Goal: Task Accomplishment & Management: Use online tool/utility

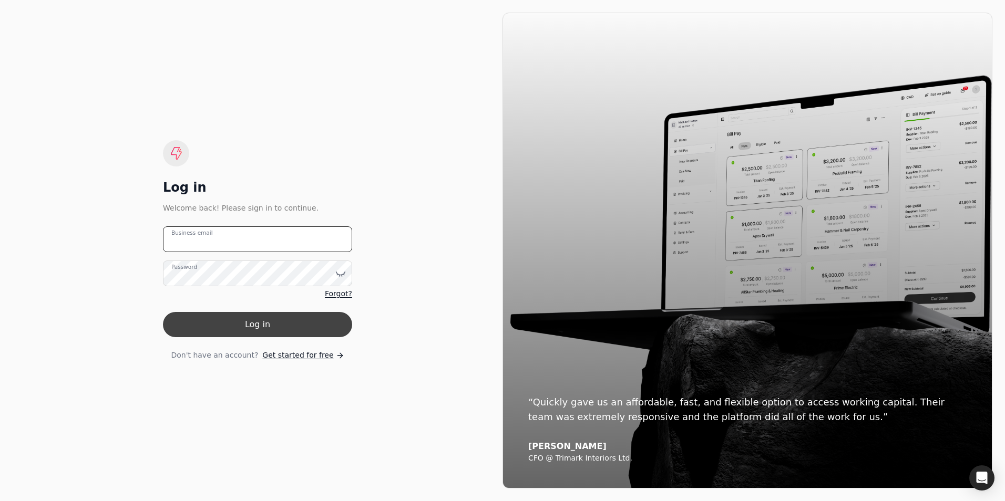
type email "[PERSON_NAME][EMAIL_ADDRESS][PERSON_NAME][DOMAIN_NAME]"
click at [254, 324] on button "Log in" at bounding box center [257, 324] width 189 height 25
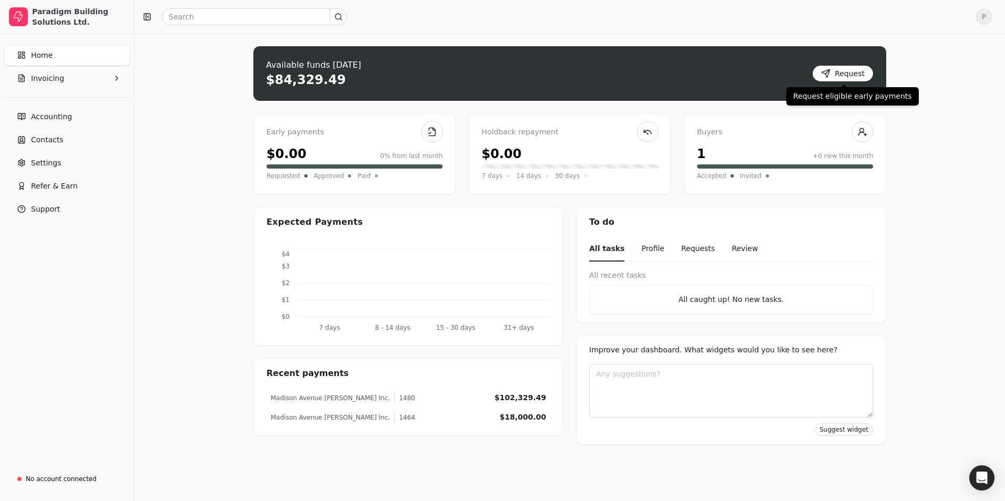
click at [859, 74] on button "Request" at bounding box center [842, 73] width 61 height 17
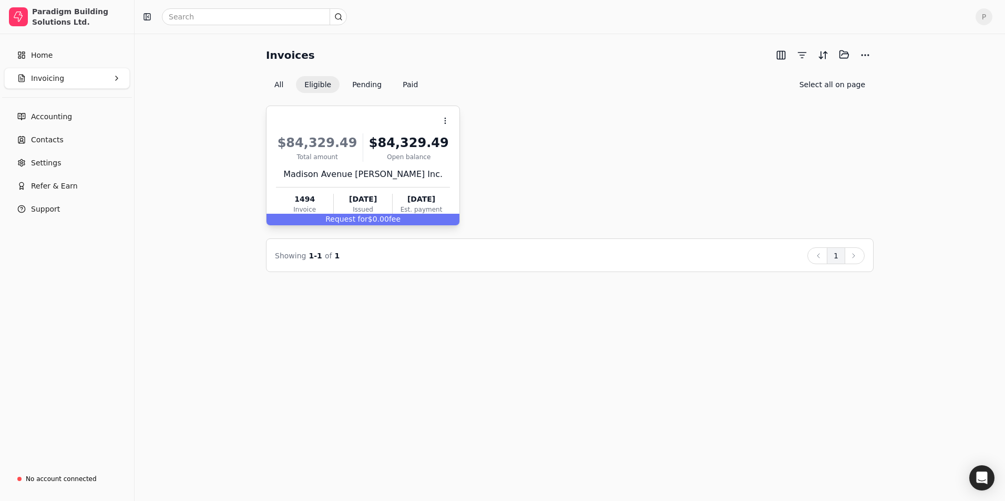
click at [353, 220] on span "Request for" at bounding box center [346, 219] width 43 height 8
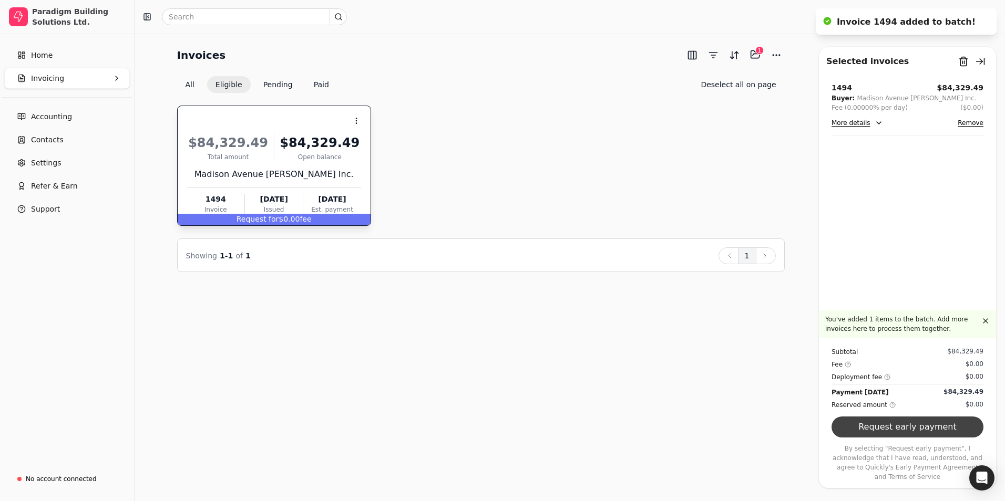
click at [913, 438] on button "Request early payment" at bounding box center [907, 427] width 152 height 21
